Goal: Information Seeking & Learning: Learn about a topic

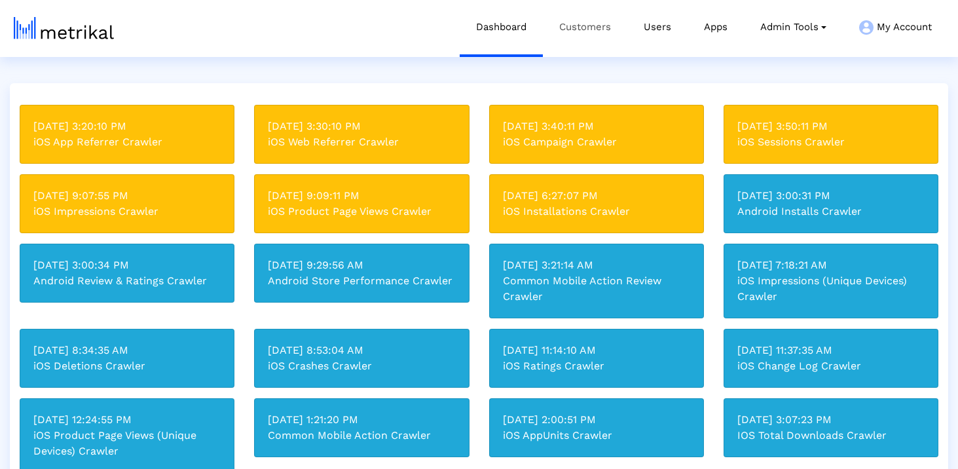
click at [584, 31] on link "Customers" at bounding box center [585, 27] width 85 height 54
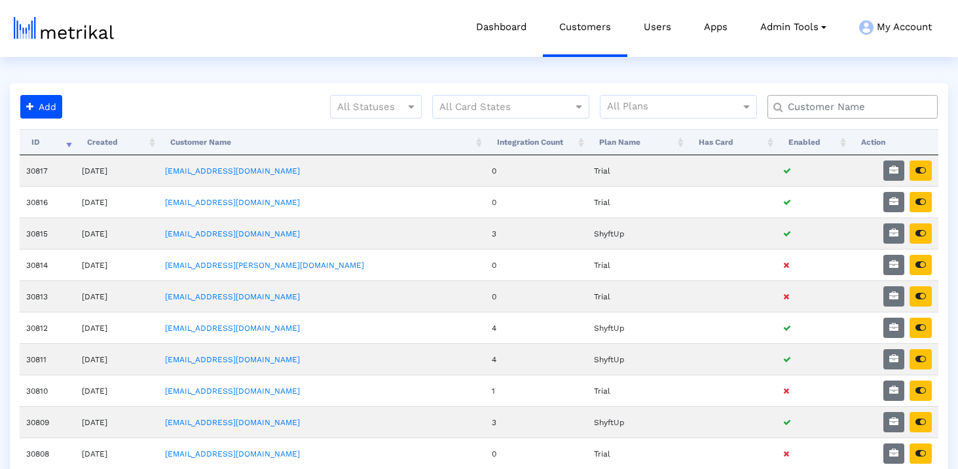
click at [820, 114] on div at bounding box center [853, 107] width 170 height 24
click at [821, 104] on input "text" at bounding box center [856, 107] width 154 height 14
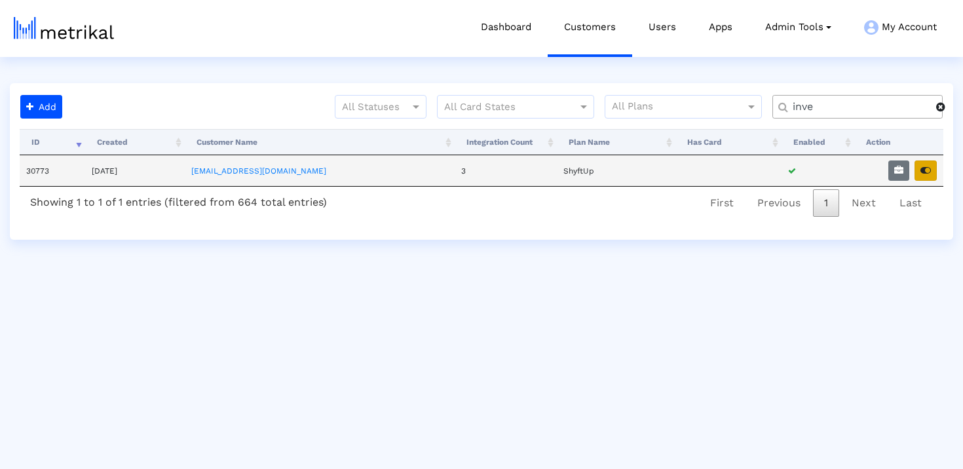
type input "inve"
click at [930, 168] on icon "button" at bounding box center [925, 170] width 10 height 9
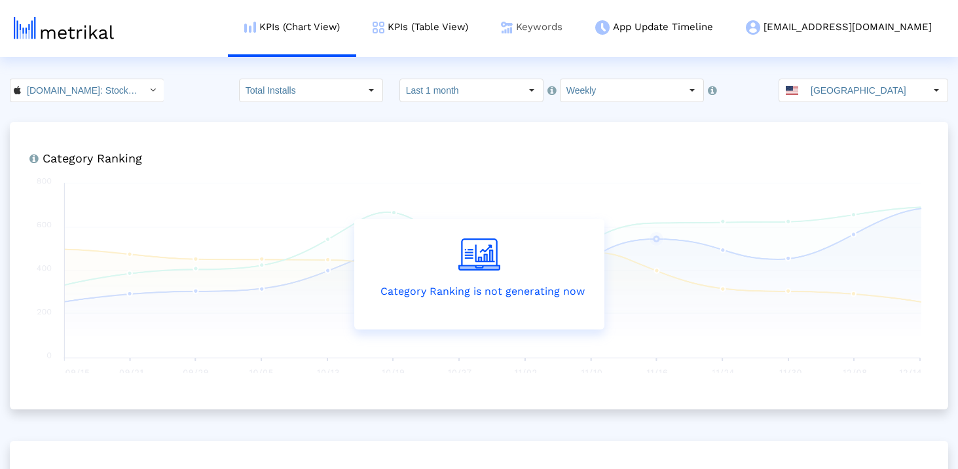
click at [579, 39] on link "Keywords" at bounding box center [532, 27] width 94 height 54
click at [579, 28] on link "Keywords" at bounding box center [532, 27] width 94 height 54
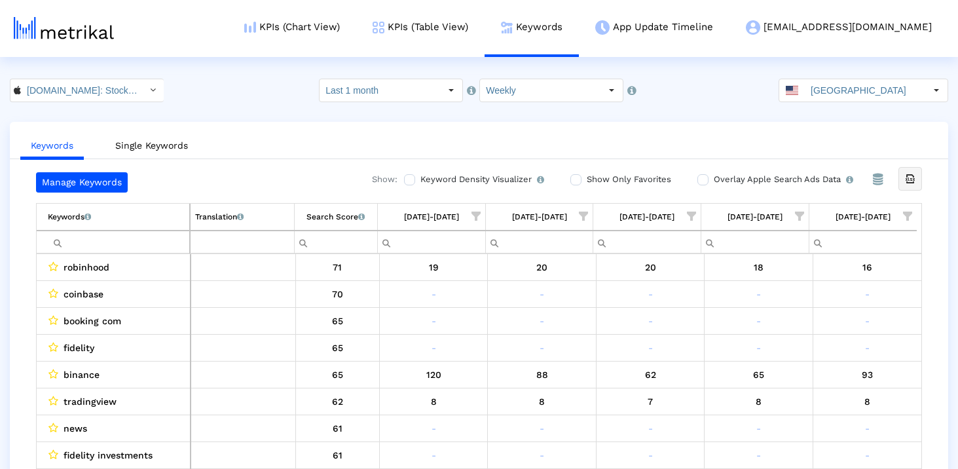
click at [903, 182] on div "Export all data" at bounding box center [910, 179] width 22 height 22
click at [69, 92] on input "Investing.com: Stock Market < 909998122 >" at bounding box center [80, 90] width 118 height 22
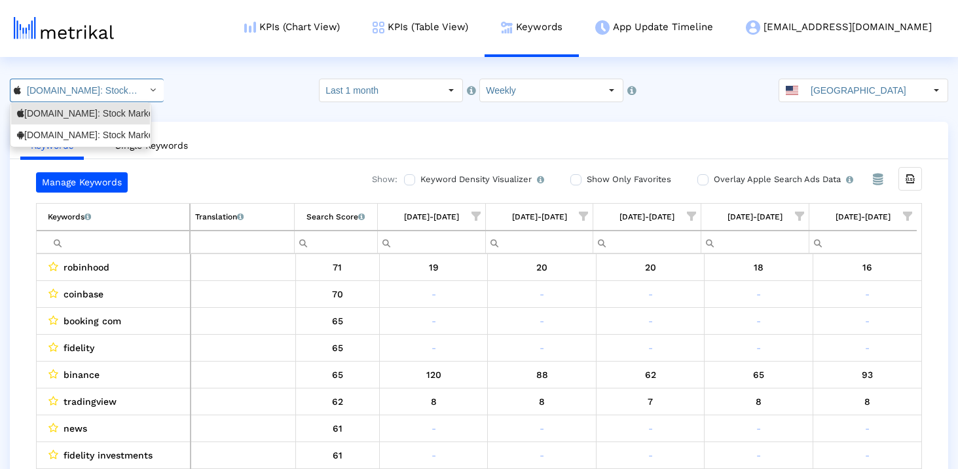
click at [75, 140] on div "Investing.com: Stock Market <com.fusionmedia.investing>" at bounding box center [80, 135] width 127 height 12
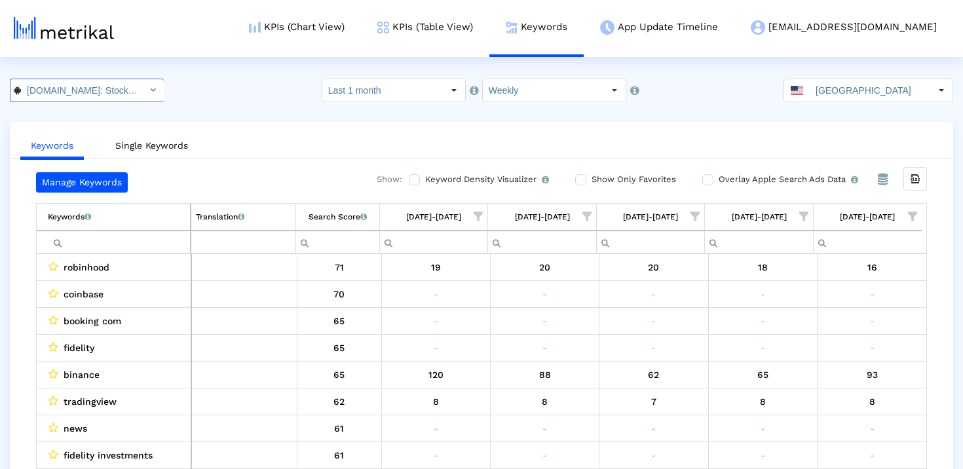
scroll to position [0, 147]
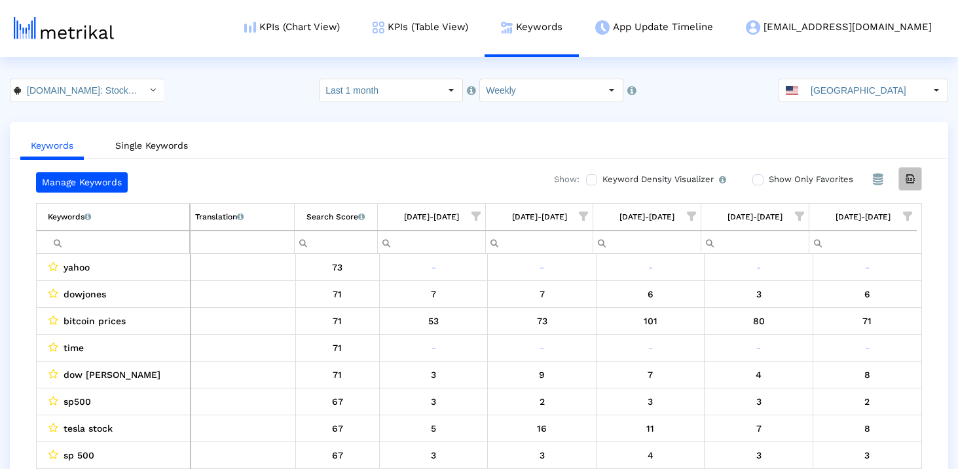
click at [907, 178] on icon "Export all data" at bounding box center [911, 179] width 12 height 12
click at [816, 94] on div "[GEOGRAPHIC_DATA]" at bounding box center [853, 90] width 146 height 22
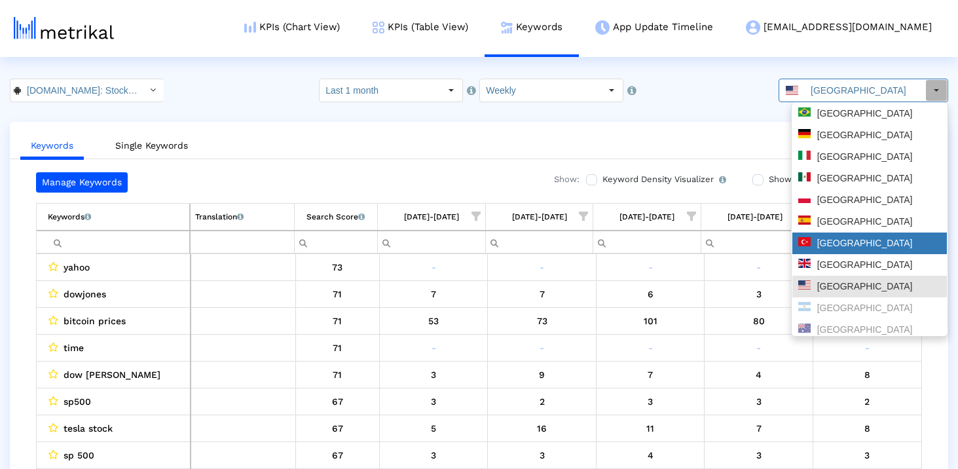
click at [842, 236] on div "[GEOGRAPHIC_DATA]" at bounding box center [870, 244] width 155 height 22
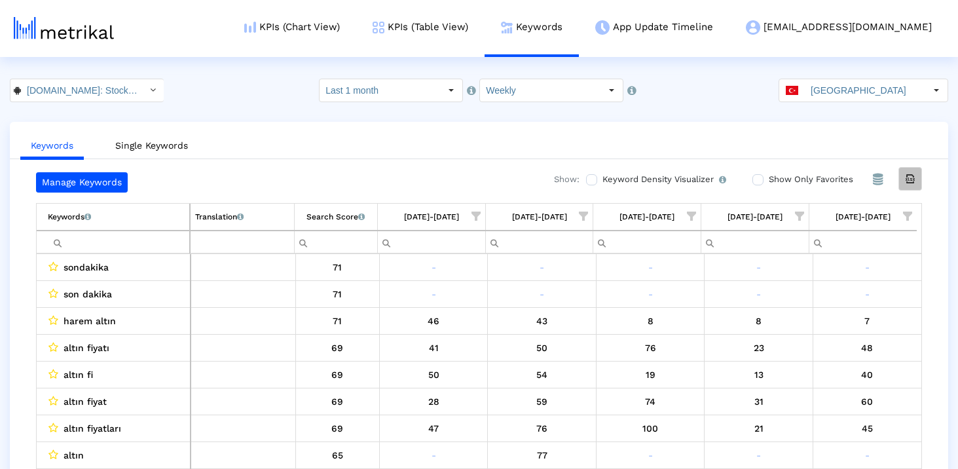
click at [918, 184] on div "Export all data" at bounding box center [910, 179] width 22 height 22
click at [85, 96] on input "Investing.com: Stock Market < com.fusionmedia.investing >" at bounding box center [80, 90] width 118 height 22
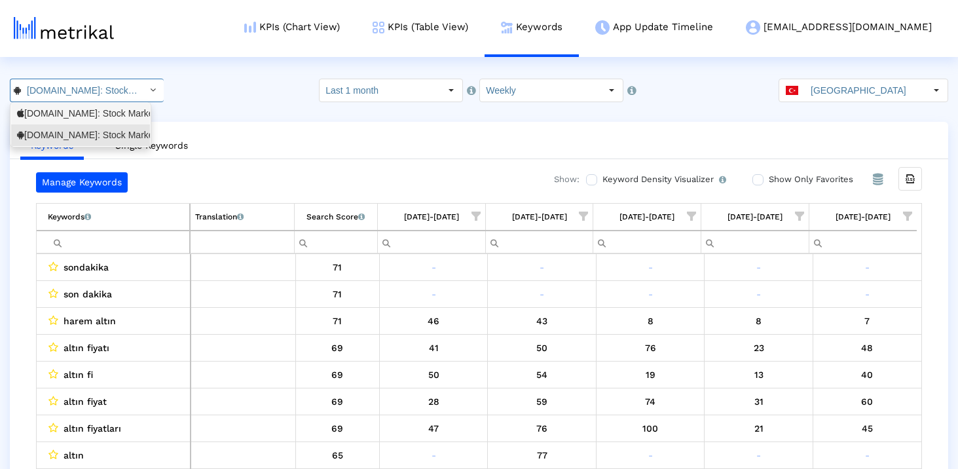
click at [80, 117] on div "Investing.com: Stock Market <909998122>" at bounding box center [80, 113] width 127 height 12
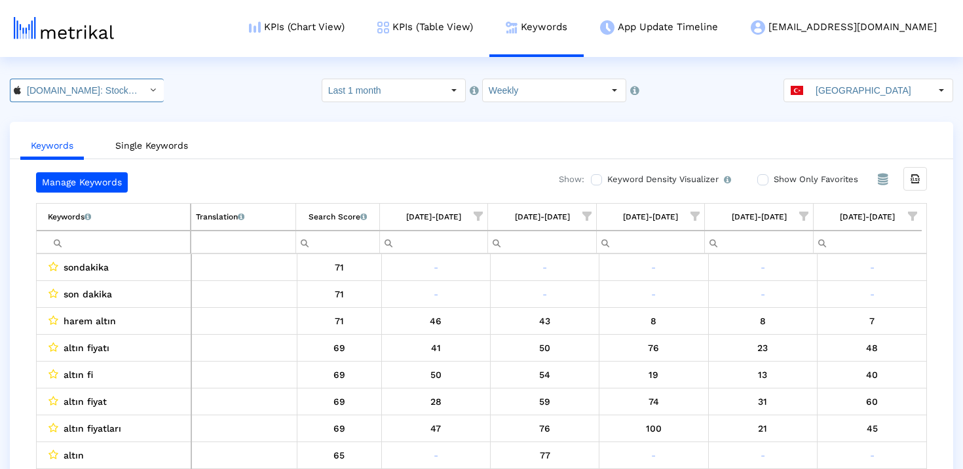
scroll to position [0, 83]
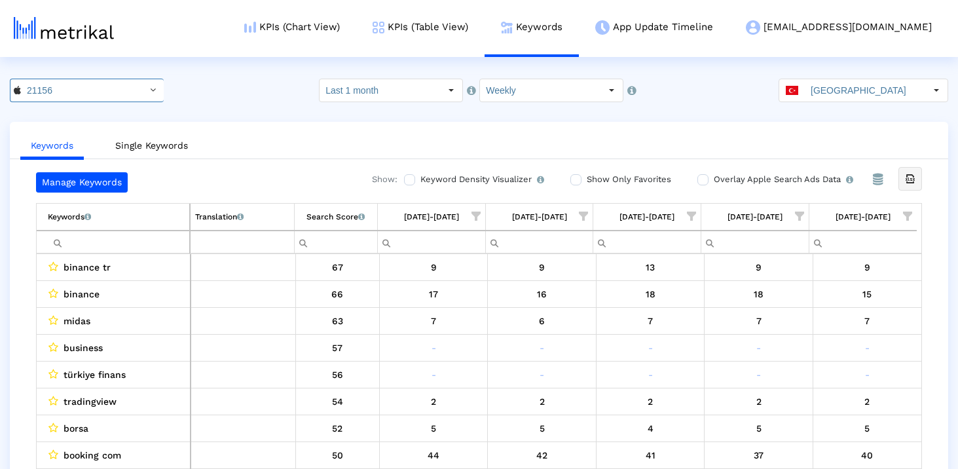
click at [911, 181] on icon "Export all data" at bounding box center [911, 179] width 12 height 12
click at [873, 102] on dx-select-box "Türkiye Pull down to refresh... Release to refresh... Refreshing... Brazil Germ…" at bounding box center [864, 91] width 170 height 24
click at [937, 96] on div "Select" at bounding box center [936, 90] width 21 height 21
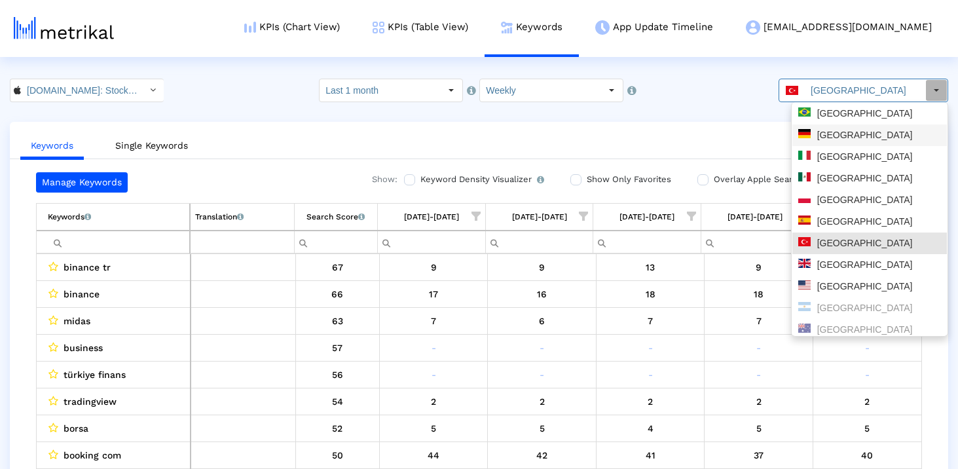
click at [866, 119] on div "[GEOGRAPHIC_DATA]" at bounding box center [870, 113] width 143 height 12
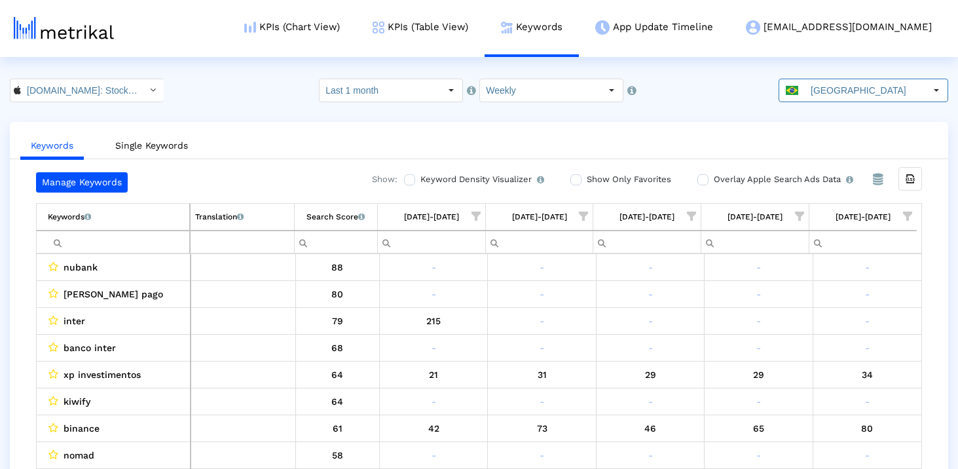
click at [826, 152] on ul "Keywords Single Keywords" at bounding box center [479, 143] width 939 height 31
click at [911, 180] on icon "Export all data" at bounding box center [911, 179] width 12 height 12
click at [28, 87] on input "Investing.com: Stock Market < 909998122 >" at bounding box center [80, 90] width 118 height 22
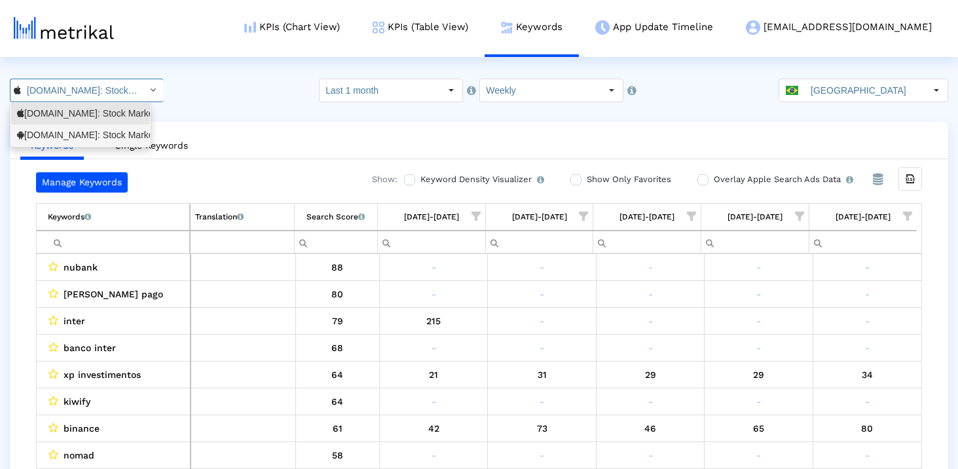
click at [42, 136] on div "Investing.com: Stock Market <com.fusionmedia.investing>" at bounding box center [80, 135] width 127 height 12
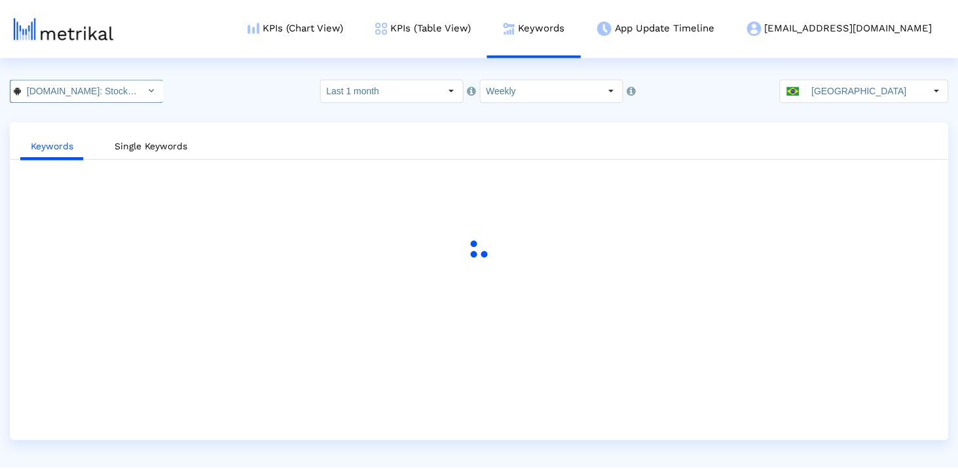
scroll to position [0, 147]
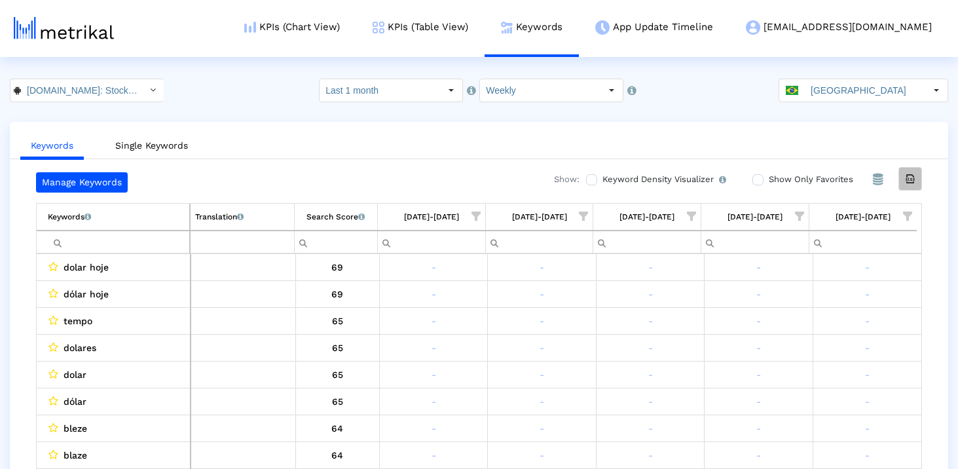
click at [907, 180] on icon "Export all data" at bounding box center [911, 179] width 12 height 12
click at [817, 103] on crea-index "Investing.com: Stock Market < com.fusionmedia.investing > Pull down to refresh.…" at bounding box center [479, 287] width 958 height 417
click at [829, 92] on input "[GEOGRAPHIC_DATA]" at bounding box center [865, 90] width 121 height 22
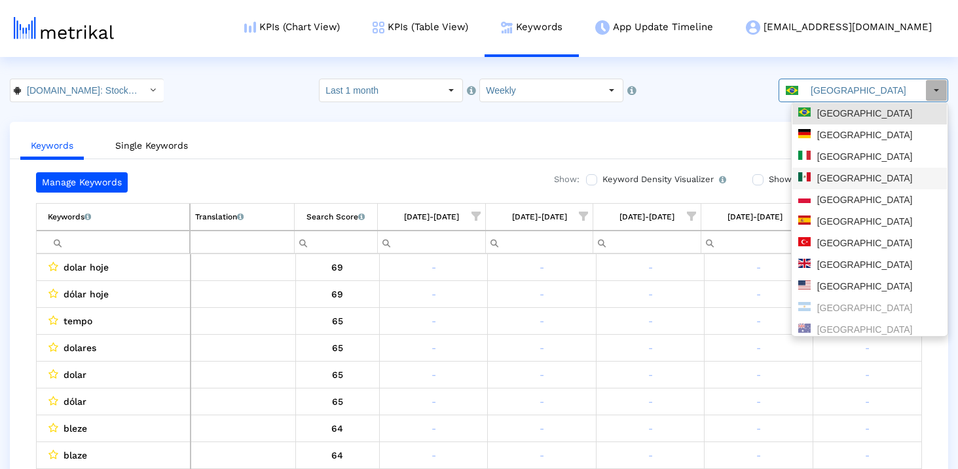
click at [853, 187] on div "[GEOGRAPHIC_DATA]" at bounding box center [870, 179] width 155 height 22
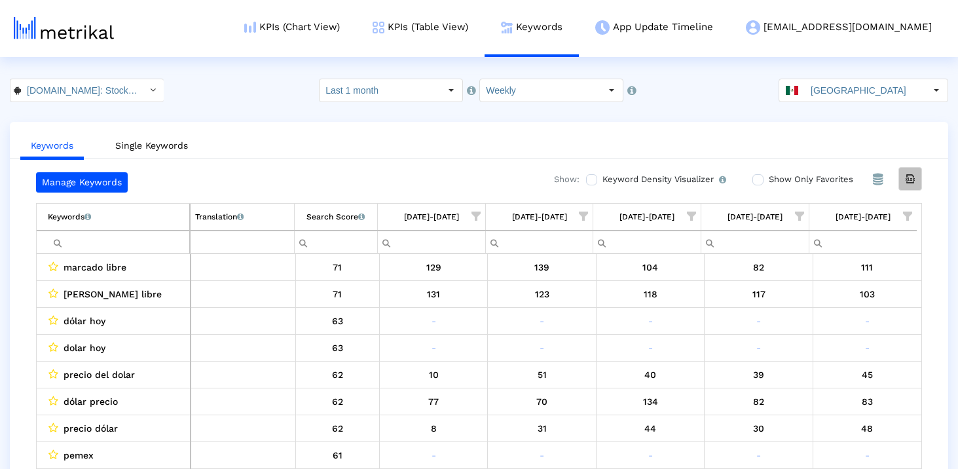
click at [908, 188] on div "Export all data" at bounding box center [910, 179] width 22 height 22
click at [823, 91] on input "[GEOGRAPHIC_DATA]" at bounding box center [865, 90] width 121 height 22
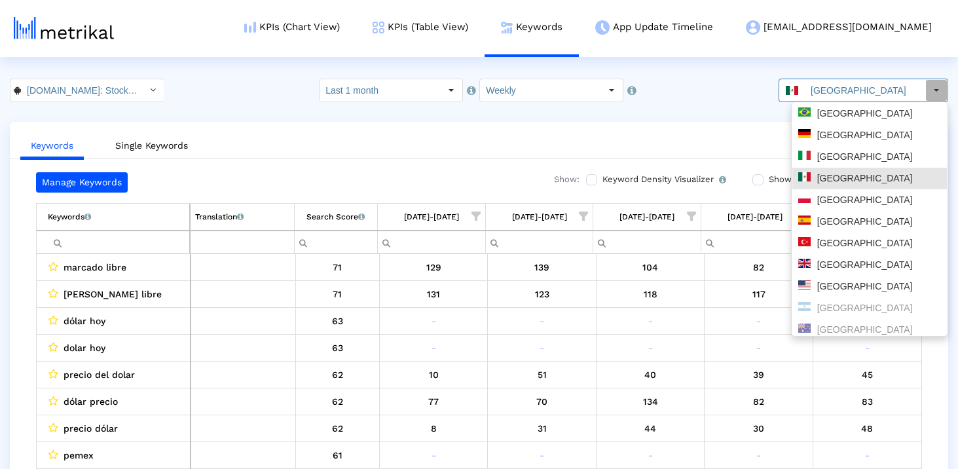
click at [719, 109] on crea-index "Investing.com: Stock Market < com.fusionmedia.investing > Pull down to refresh.…" at bounding box center [479, 287] width 958 height 417
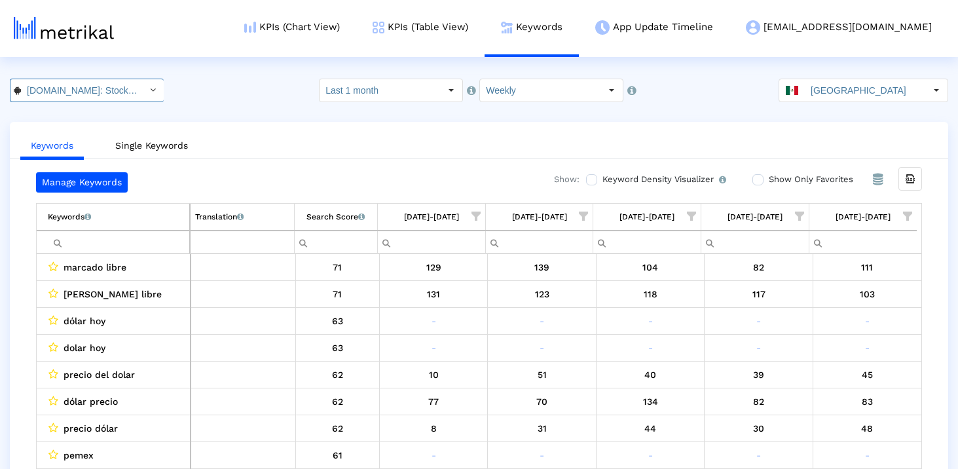
click at [142, 92] on div "Select" at bounding box center [152, 90] width 21 height 21
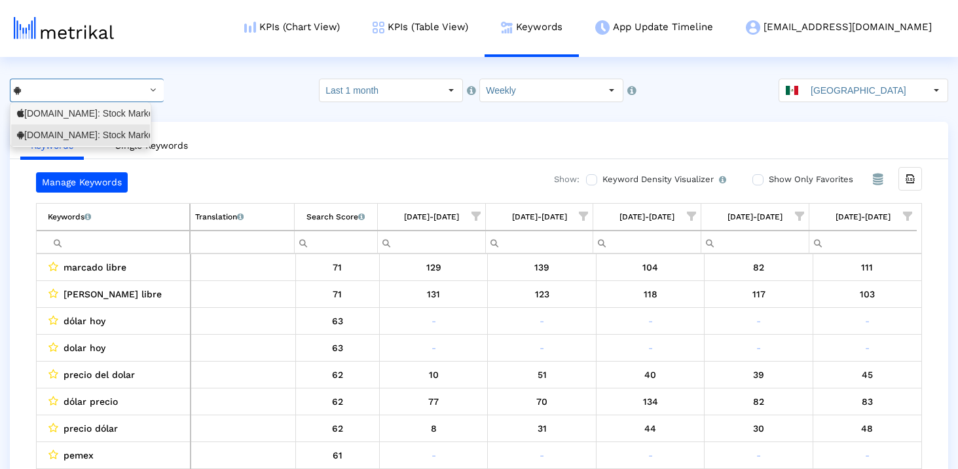
click at [110, 119] on div "Investing.com: Stock Market <909998122>" at bounding box center [80, 113] width 127 height 12
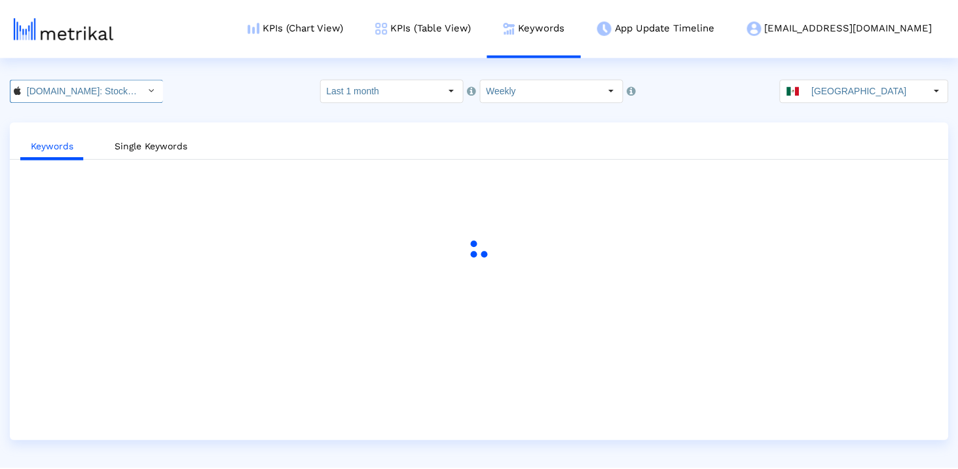
scroll to position [0, 83]
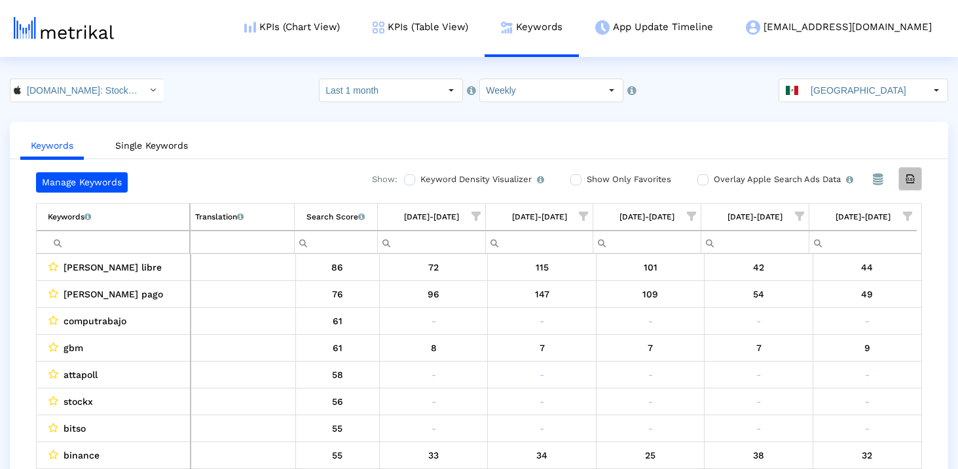
click at [920, 178] on div "Export all data" at bounding box center [910, 179] width 22 height 22
click at [879, 92] on input "[GEOGRAPHIC_DATA]" at bounding box center [865, 90] width 121 height 22
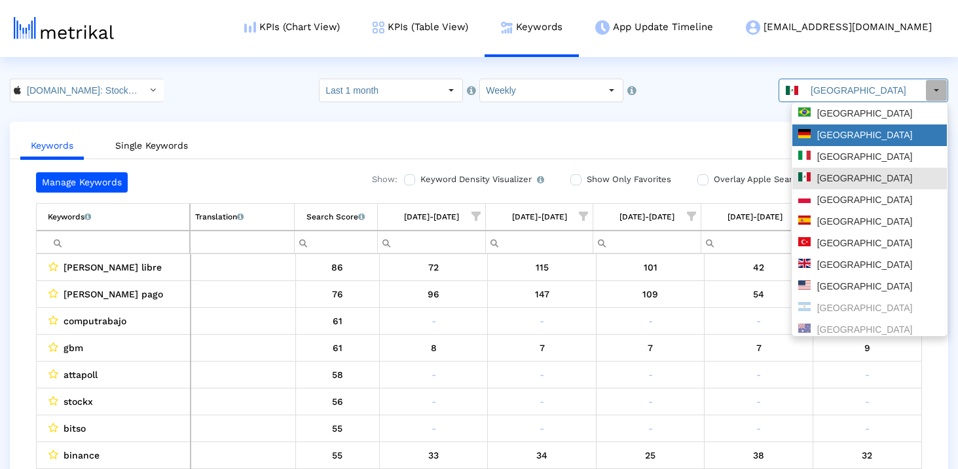
click at [854, 130] on div "[GEOGRAPHIC_DATA]" at bounding box center [870, 135] width 143 height 12
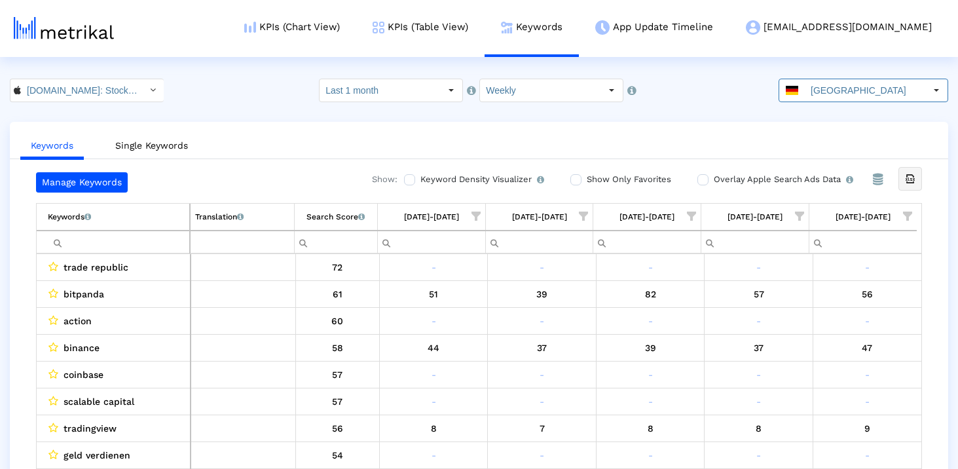
click at [914, 179] on icon "Export all data" at bounding box center [911, 179] width 12 height 12
click at [894, 88] on input "[GEOGRAPHIC_DATA]" at bounding box center [865, 90] width 121 height 22
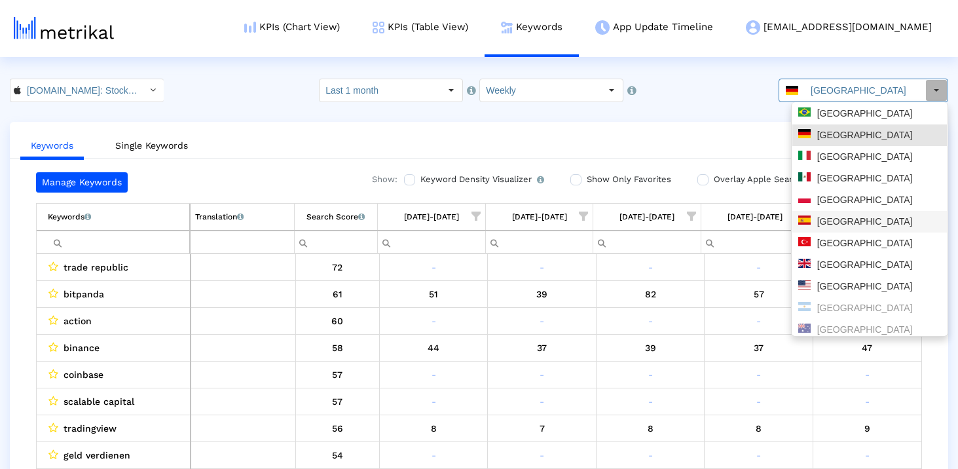
click at [709, 98] on div "Investing.com: Stock Market < 909998122 > Pull down to refresh... Release to re…" at bounding box center [479, 91] width 958 height 24
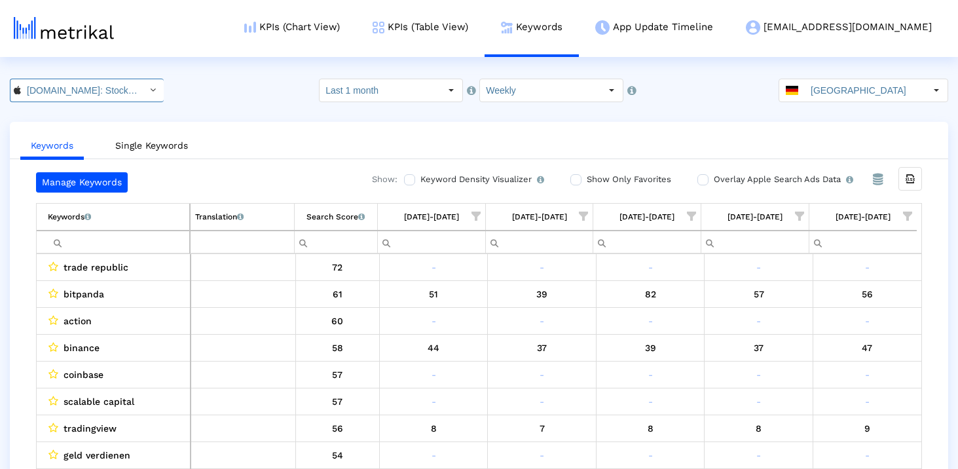
click at [80, 83] on input "Investing.com: Stock Market < 909998122 >" at bounding box center [80, 90] width 118 height 22
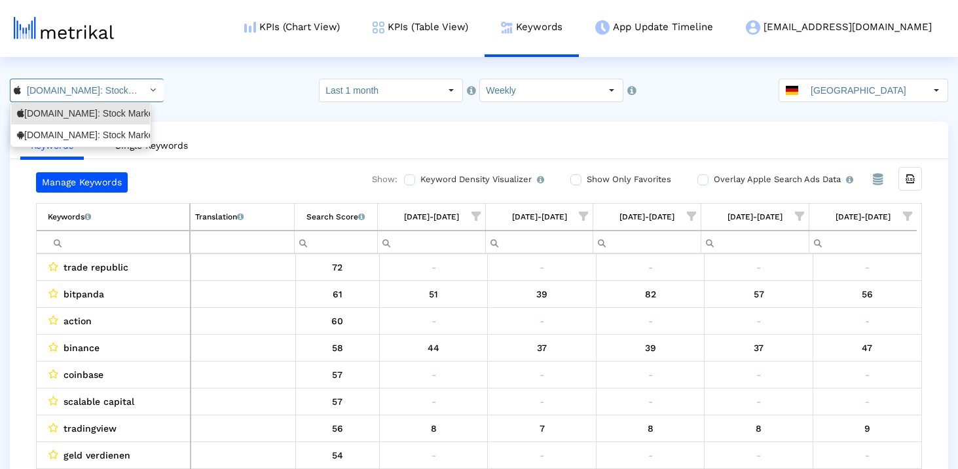
click at [78, 132] on div "Investing.com: Stock Market <com.fusionmedia.investing>" at bounding box center [80, 135] width 127 height 12
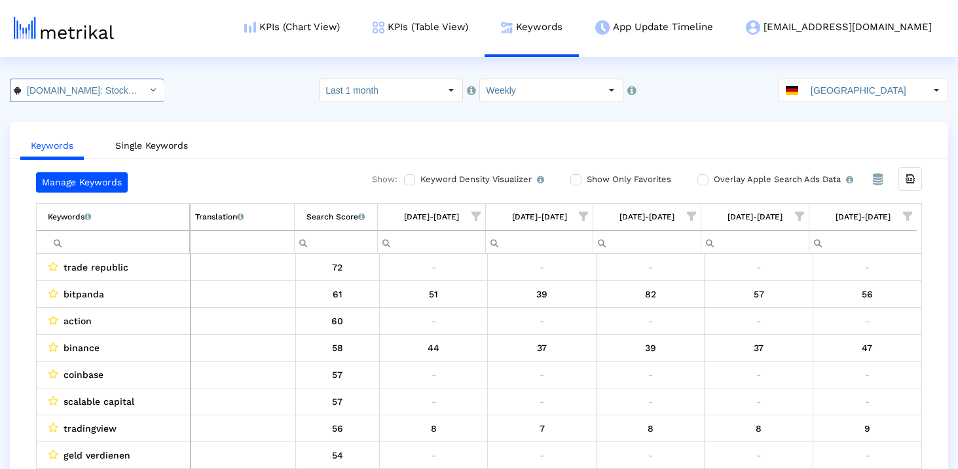
scroll to position [0, 147]
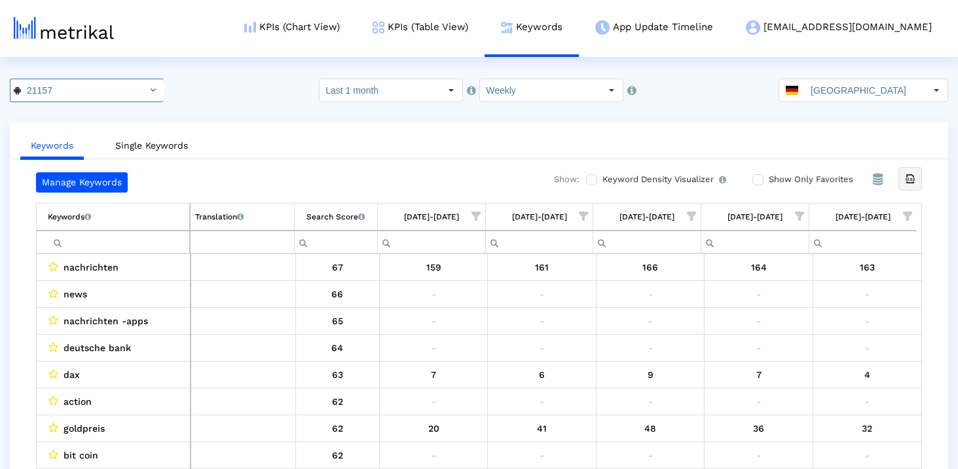
click at [915, 178] on icon "Export all data" at bounding box center [911, 179] width 12 height 12
click at [579, 29] on link "Keywords" at bounding box center [532, 27] width 94 height 54
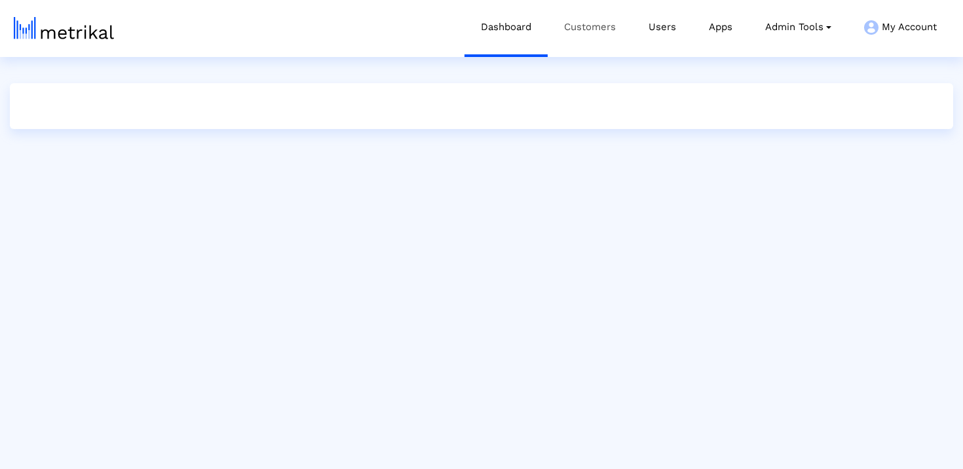
click at [593, 28] on link "Customers" at bounding box center [590, 27] width 85 height 54
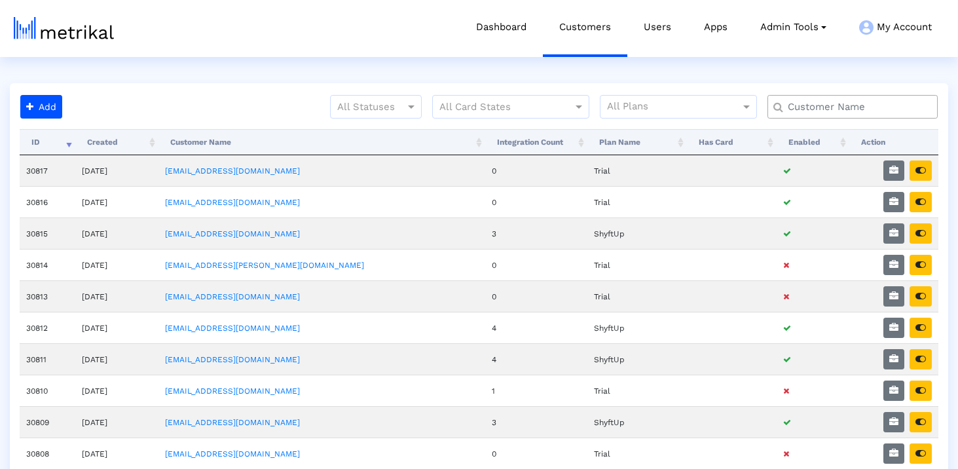
click at [804, 107] on input "text" at bounding box center [856, 107] width 154 height 14
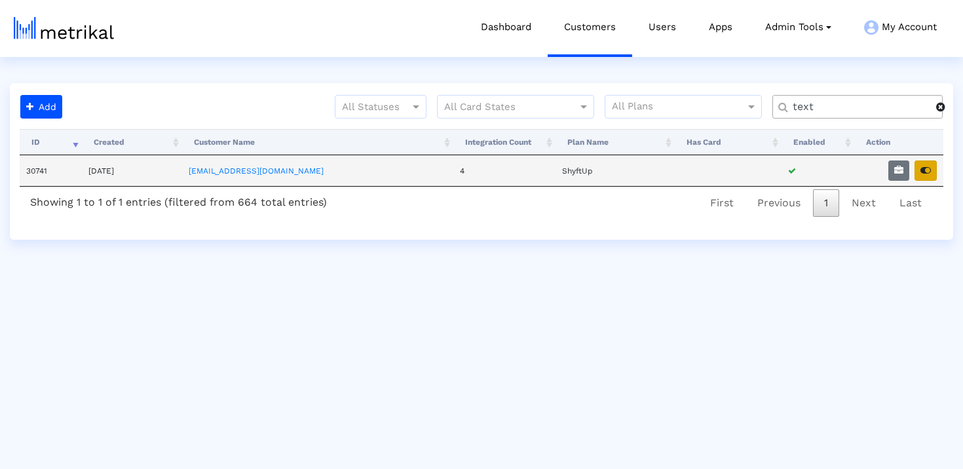
type input "text"
click at [931, 170] on button "button" at bounding box center [926, 170] width 22 height 20
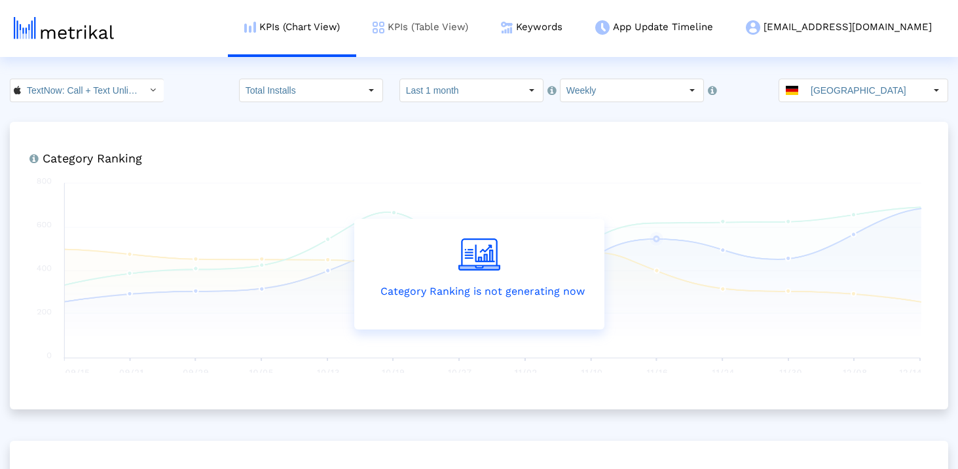
click at [485, 23] on link "KPIs (Table View)" at bounding box center [420, 27] width 128 height 54
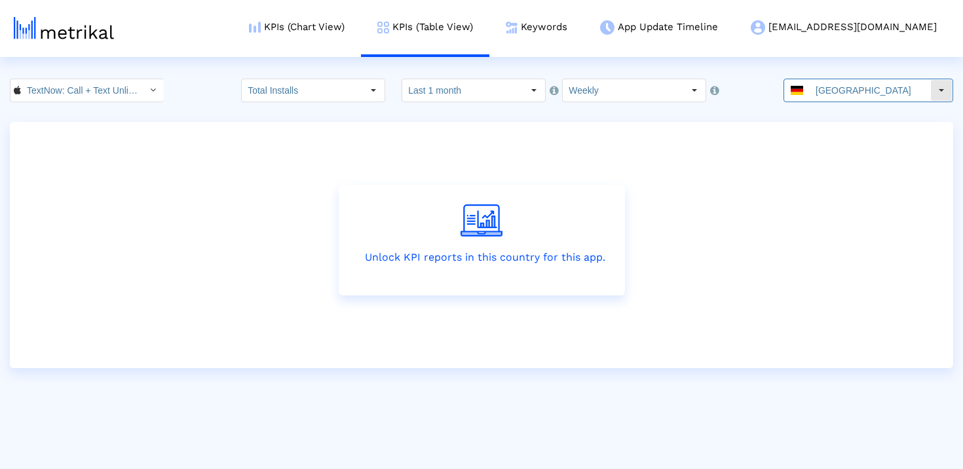
click at [877, 100] on input "[GEOGRAPHIC_DATA]" at bounding box center [870, 90] width 121 height 22
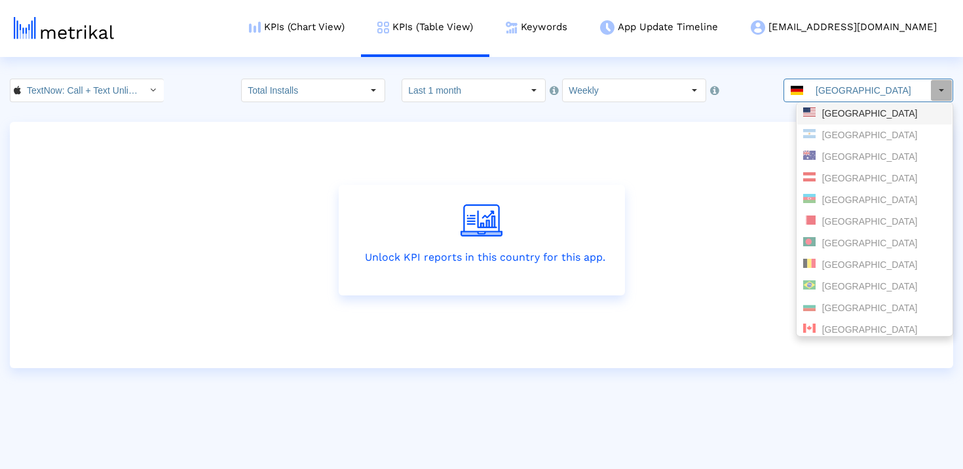
click at [854, 117] on div "[GEOGRAPHIC_DATA]" at bounding box center [874, 113] width 143 height 12
